Goal: Task Accomplishment & Management: Manage account settings

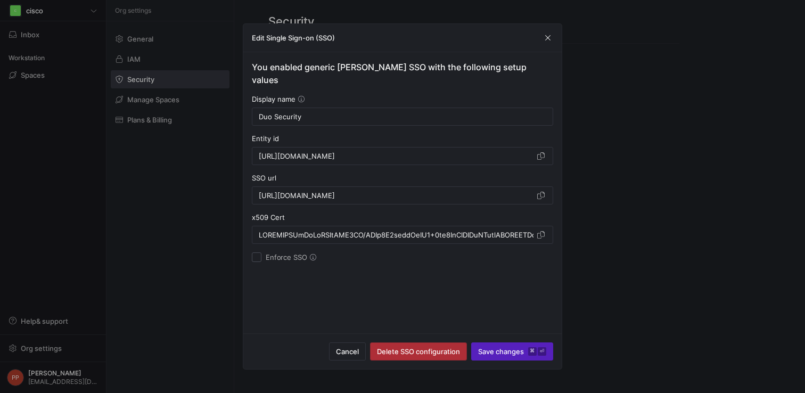
click at [393, 348] on span "Delete SSO configuration" at bounding box center [418, 351] width 83 height 9
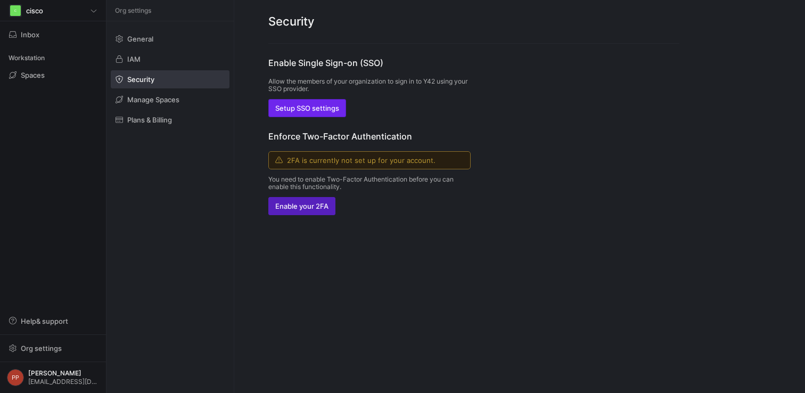
click at [326, 112] on span "Setup SSO settings" at bounding box center [307, 108] width 64 height 9
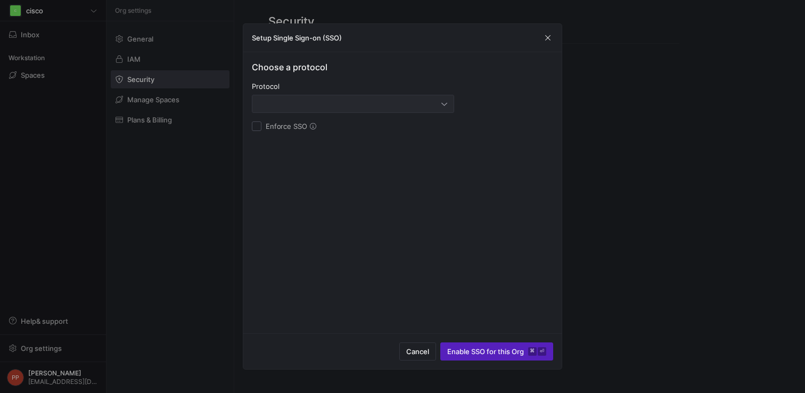
click at [324, 112] on div at bounding box center [353, 103] width 188 height 17
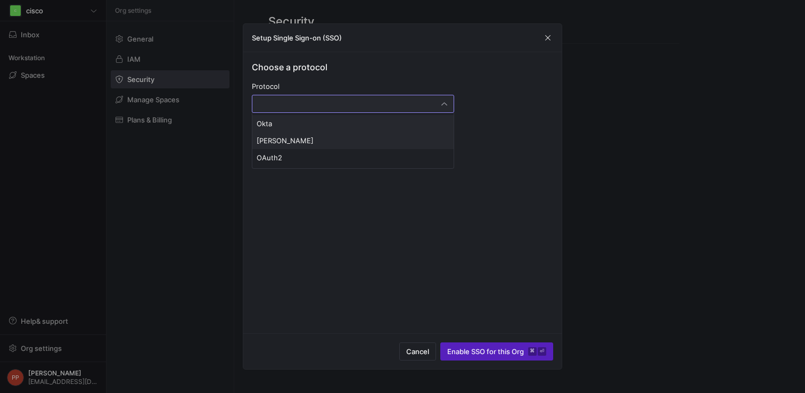
drag, startPoint x: 298, startPoint y: 158, endPoint x: 298, endPoint y: 141, distance: 17.0
click at [298, 141] on div "Okta [PERSON_NAME] OAuth2" at bounding box center [353, 141] width 202 height 56
click at [298, 141] on span "[PERSON_NAME]" at bounding box center [353, 140] width 193 height 9
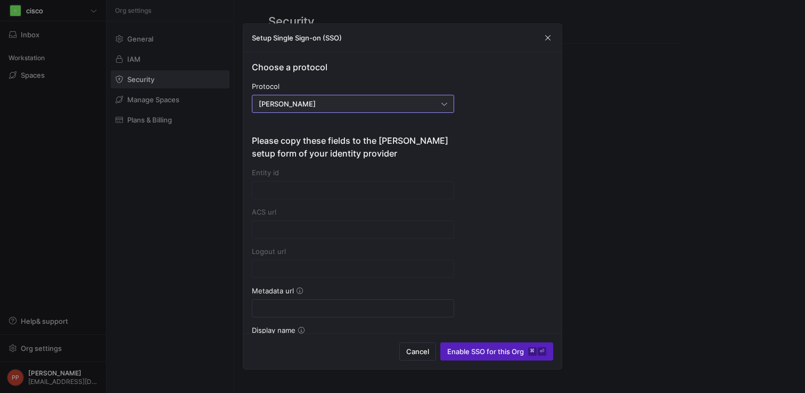
type input "[URL][DOMAIN_NAME]"
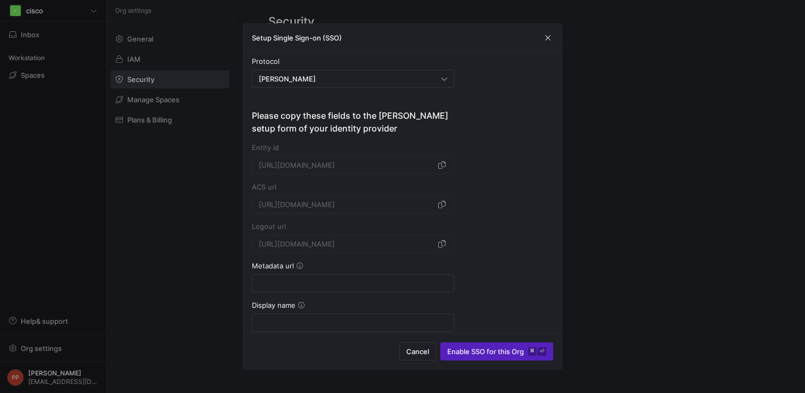
scroll to position [0, 22]
click at [441, 204] on span "button" at bounding box center [441, 204] width 11 height 11
drag, startPoint x: 253, startPoint y: 187, endPoint x: 287, endPoint y: 187, distance: 34.1
click at [287, 187] on div "ACS url" at bounding box center [353, 187] width 202 height 9
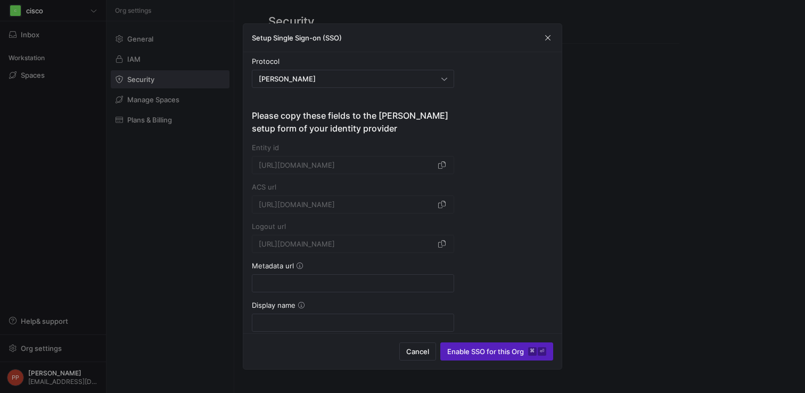
scroll to position [0, 0]
